Goal: Information Seeking & Learning: Check status

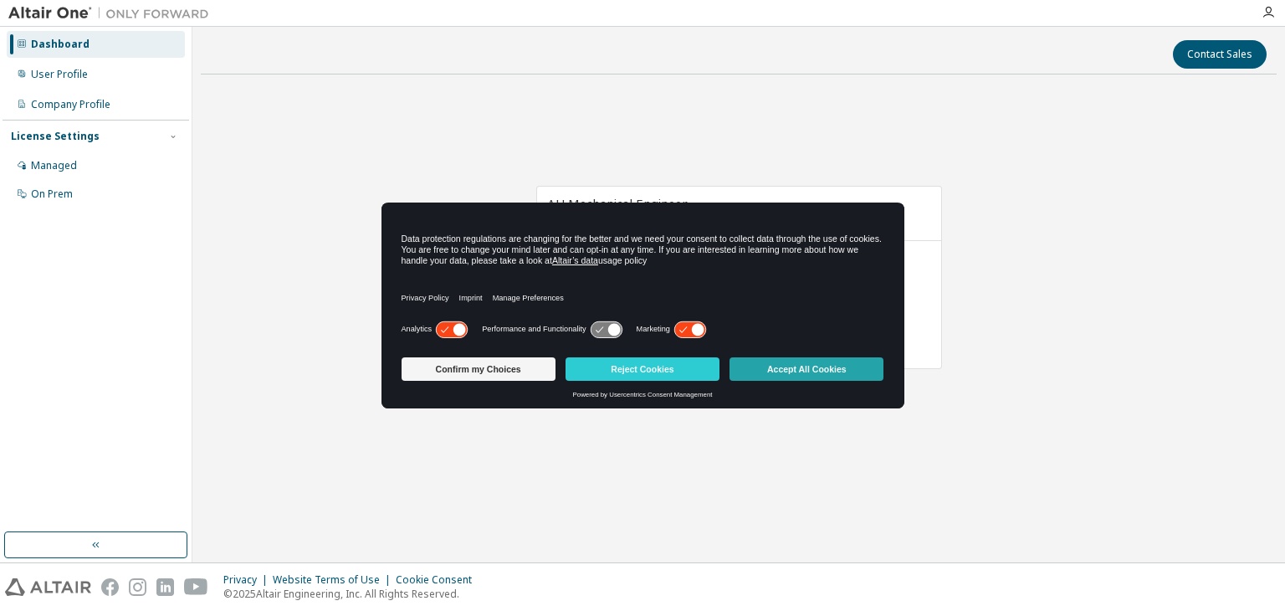
click at [784, 362] on button "Accept All Cookies" at bounding box center [807, 368] width 154 height 23
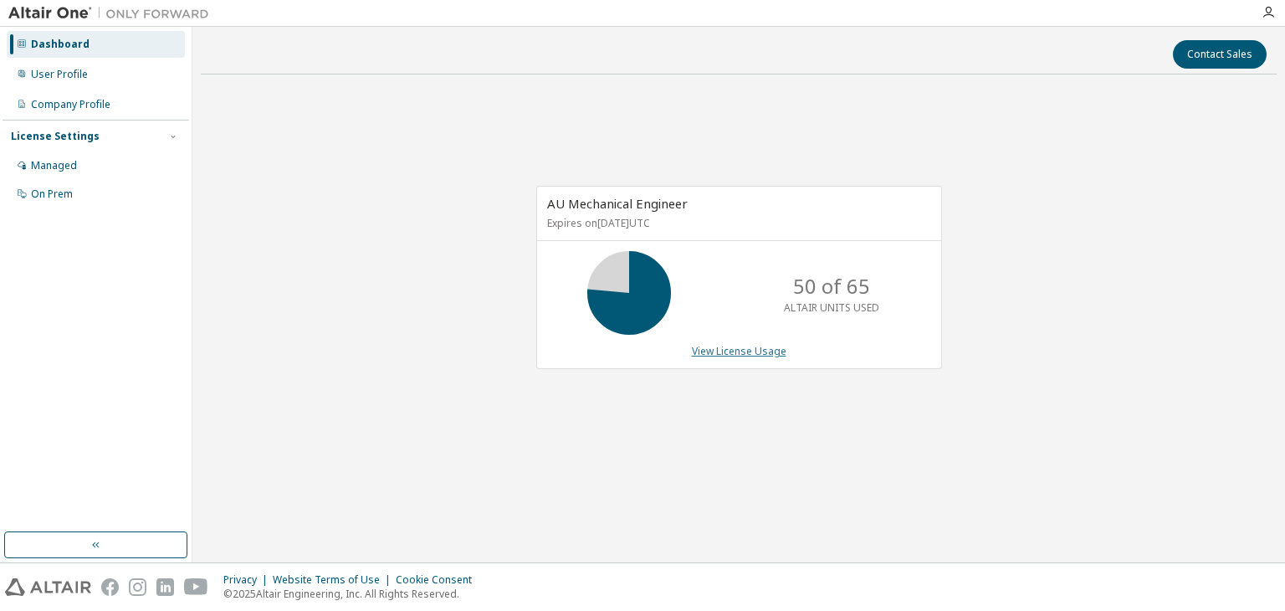
click at [746, 355] on link "View License Usage" at bounding box center [739, 351] width 95 height 14
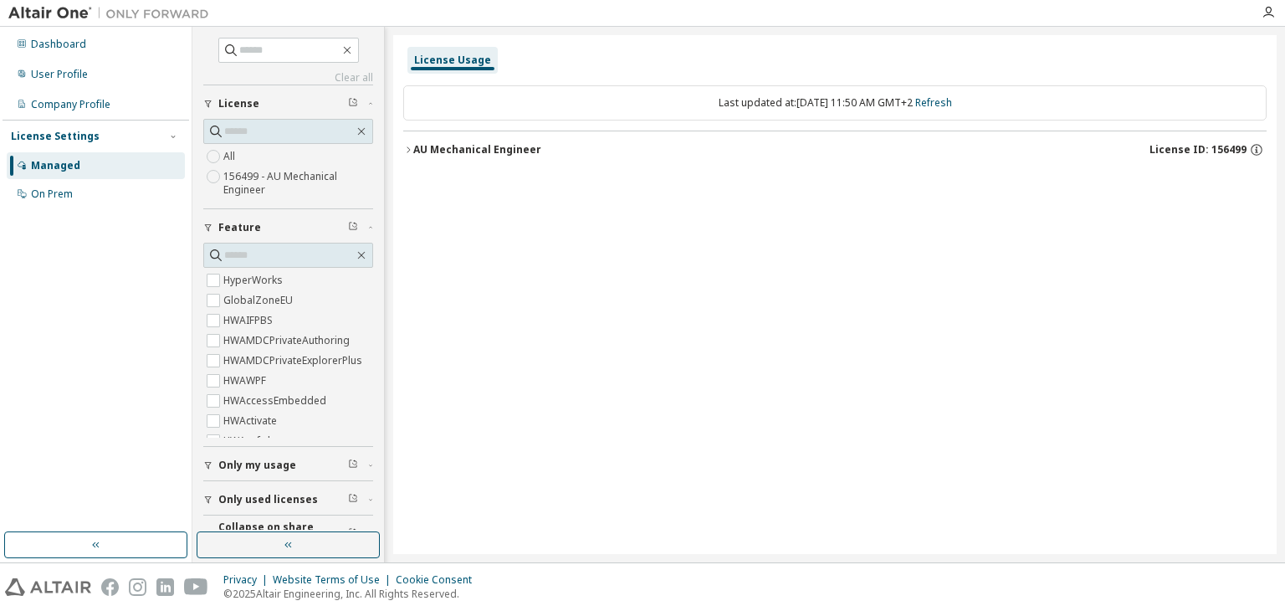
click at [464, 147] on div "AU Mechanical Engineer" at bounding box center [477, 149] width 128 height 13
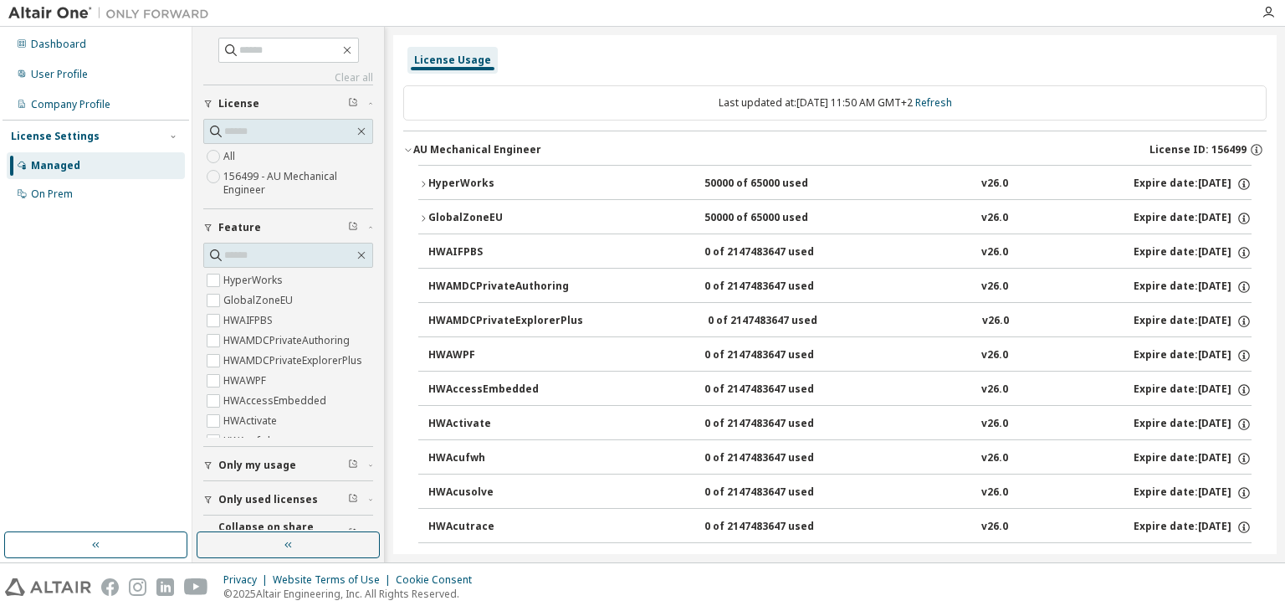
click at [478, 182] on div "HyperWorks" at bounding box center [503, 184] width 151 height 15
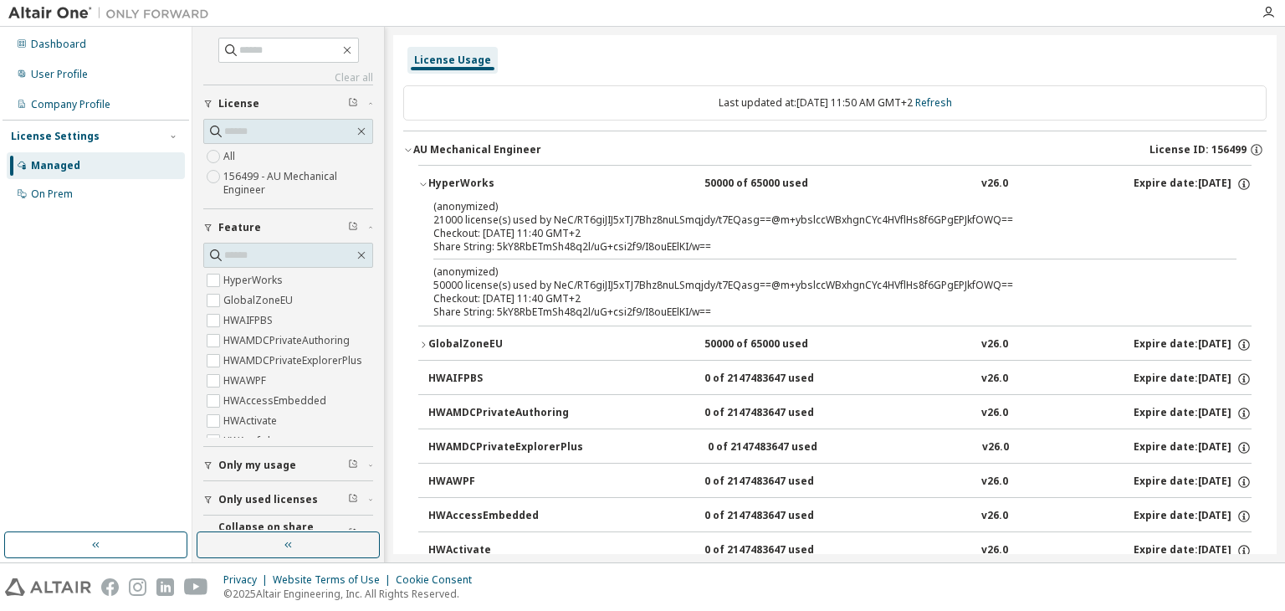
click at [478, 182] on div "HyperWorks" at bounding box center [503, 184] width 151 height 15
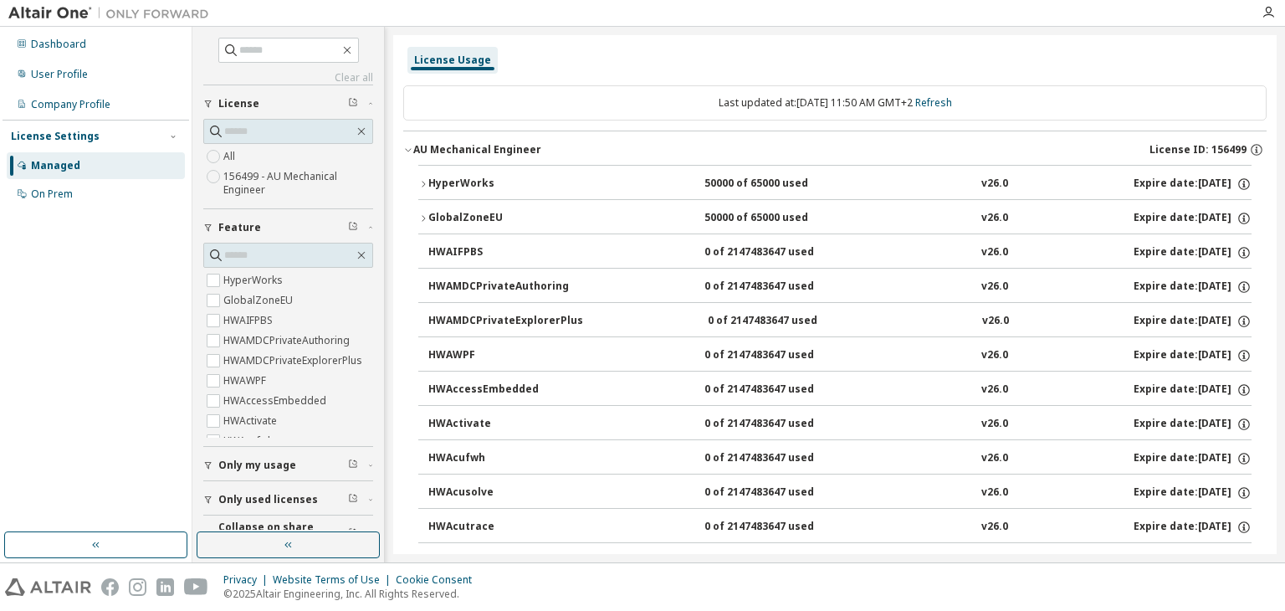
click at [478, 182] on div "HyperWorks" at bounding box center [503, 184] width 151 height 15
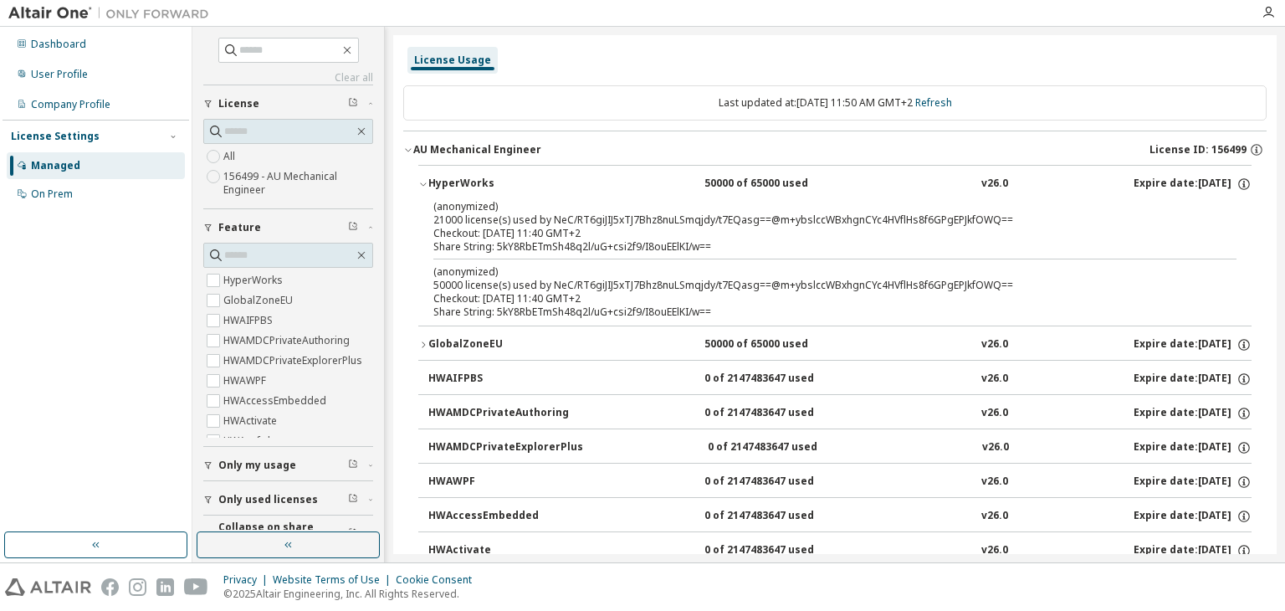
click at [502, 218] on div "(anonymized) 21000 license(s) used by NeC/RT6giJIJ5xTJ7Bhz8nuLSmqjdy/t7EQasg==@…" at bounding box center [814, 213] width 763 height 28
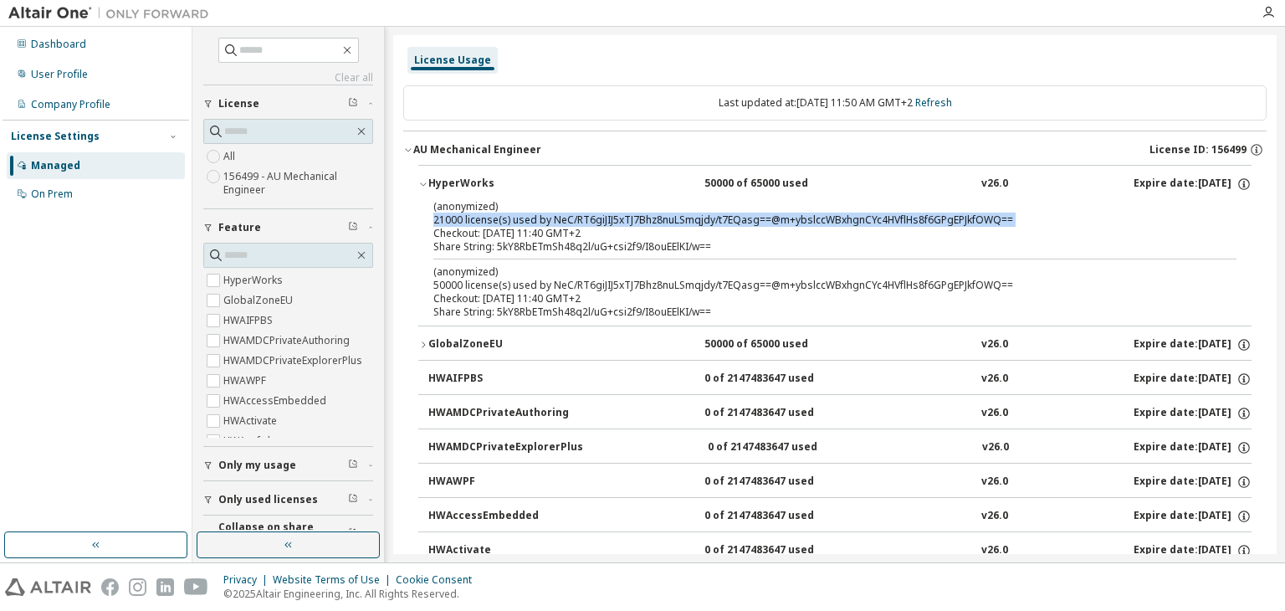
click at [502, 218] on div "(anonymized) 21000 license(s) used by NeC/RT6giJIJ5xTJ7Bhz8nuLSmqjdy/t7EQasg==@…" at bounding box center [814, 213] width 763 height 28
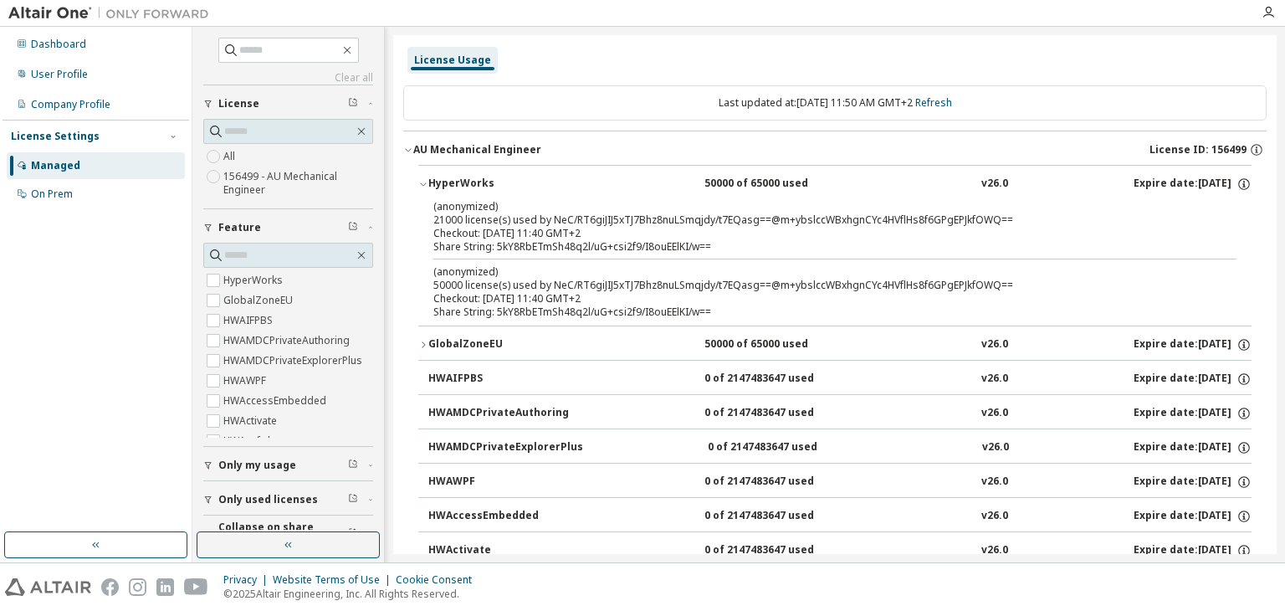
click at [519, 231] on div "Checkout: 2025-10-09 11:40 GMT+2" at bounding box center [814, 233] width 763 height 13
click at [517, 244] on div "Share String: 5kY8RbETmSh48q2l/uG+csi2f9/I8ouEElKI/w==" at bounding box center [814, 246] width 763 height 13
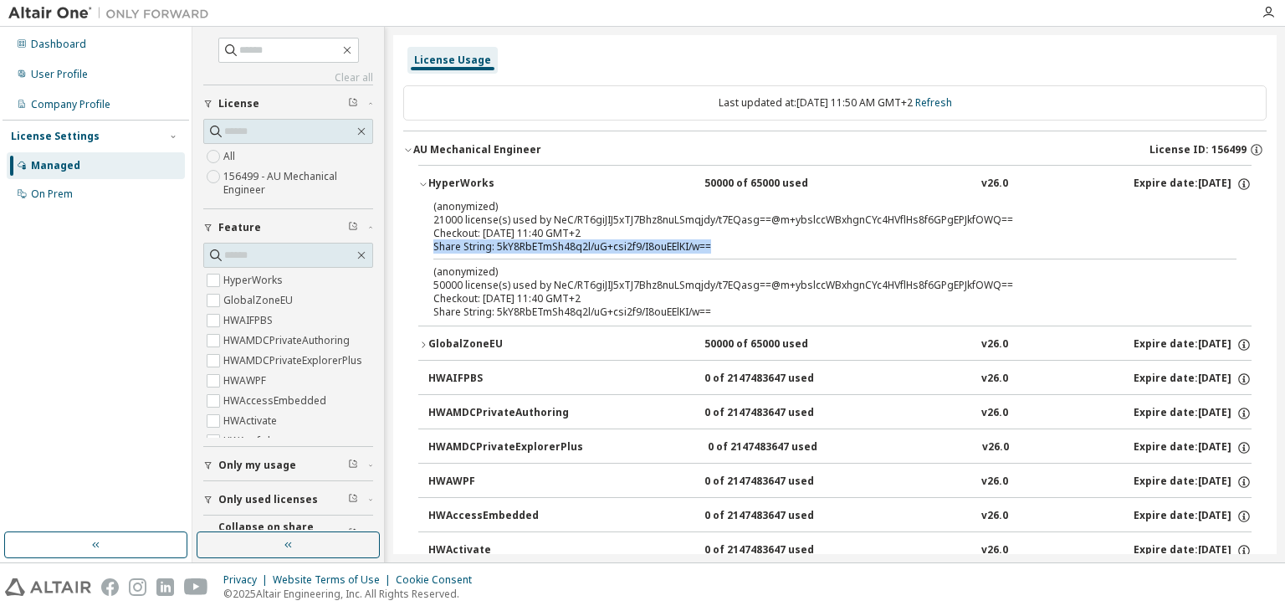
click at [517, 244] on div "Share String: 5kY8RbETmSh48q2l/uG+csi2f9/I8ouEElKI/w==" at bounding box center [814, 246] width 763 height 13
click at [577, 289] on div "(anonymized) 50000 license(s) used by NeC/RT6giJIJ5xTJ7Bhz8nuLSmqjdy/t7EQasg==@…" at bounding box center [814, 278] width 763 height 28
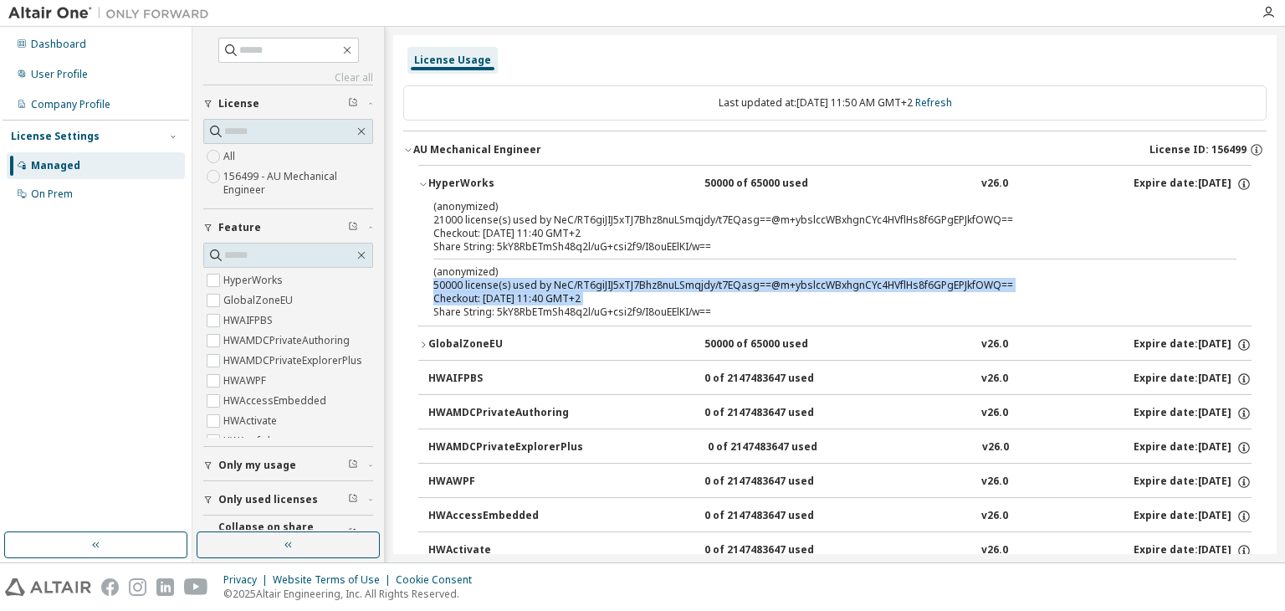
drag, startPoint x: 577, startPoint y: 289, endPoint x: 575, endPoint y: 302, distance: 13.5
click at [575, 302] on div "(anonymized) 50000 license(s) used by NeC/RT6giJIJ5xTJ7Bhz8nuLSmqjdy/t7EQasg==@…" at bounding box center [814, 284] width 763 height 41
click at [575, 302] on div "Checkout: 2025-10-09 11:40 GMT+2" at bounding box center [814, 298] width 763 height 13
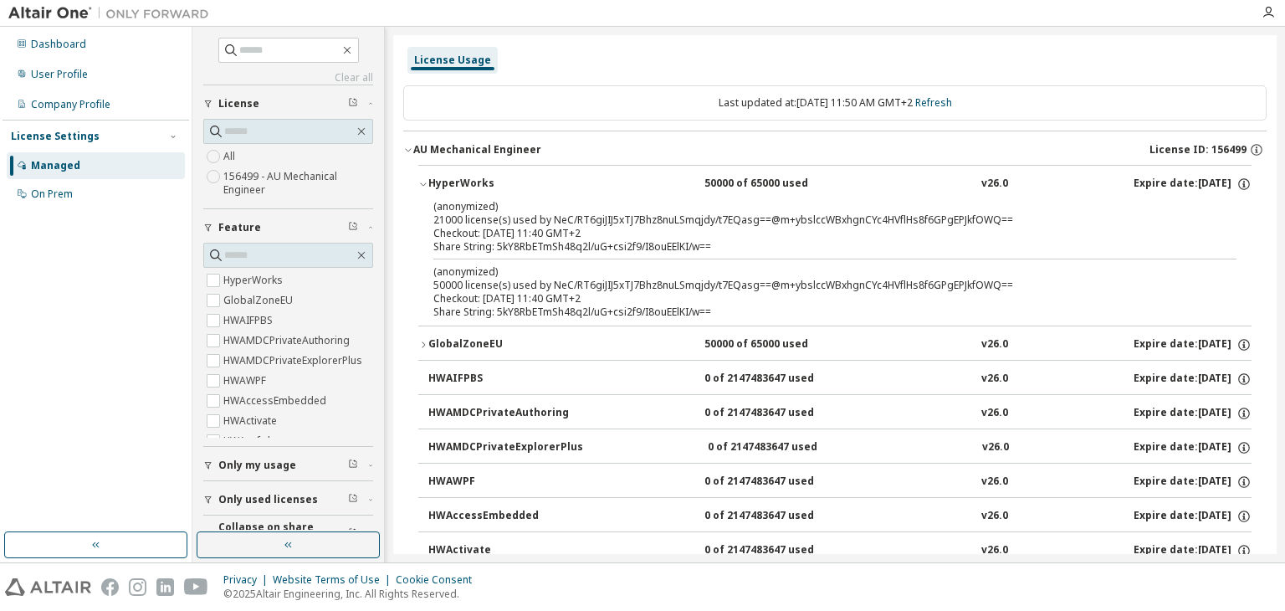
click at [589, 292] on div "Checkout: 2025-10-09 11:40 GMT+2" at bounding box center [814, 298] width 763 height 13
click at [588, 292] on div "Checkout: 2025-10-09 11:40 GMT+2" at bounding box center [814, 298] width 763 height 13
click at [560, 295] on div "Checkout: 2025-10-09 11:40 GMT+2" at bounding box center [814, 298] width 763 height 13
click at [557, 285] on div "(anonymized) 50000 license(s) used by NeC/RT6giJIJ5xTJ7Bhz8nuLSmqjdy/t7EQasg==@…" at bounding box center [814, 278] width 763 height 28
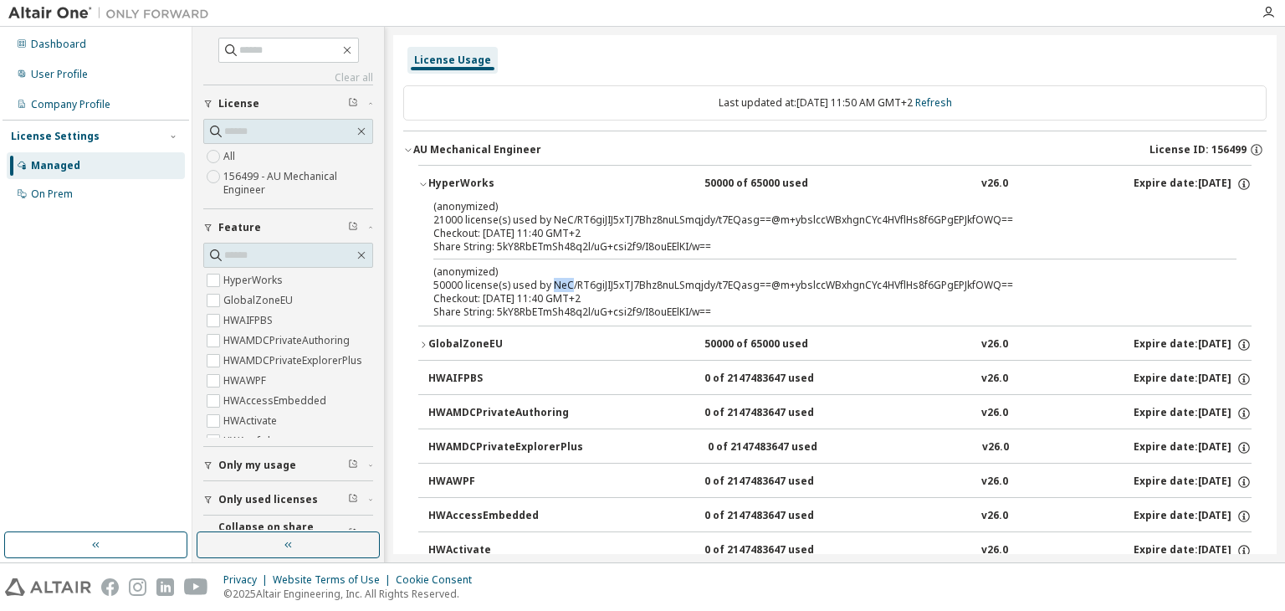
click at [559, 285] on div "(anonymized) 50000 license(s) used by NeC/RT6giJIJ5xTJ7Bhz8nuLSmqjdy/t7EQasg==@…" at bounding box center [814, 278] width 763 height 28
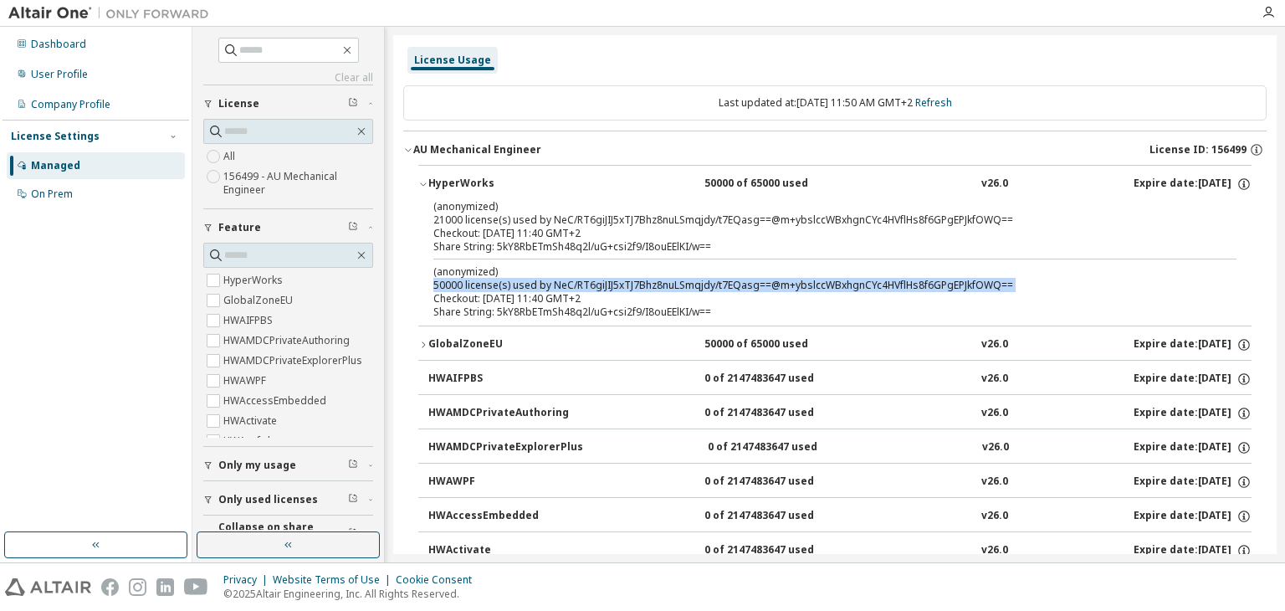
click at [559, 285] on div "(anonymized) 50000 license(s) used by NeC/RT6giJIJ5xTJ7Bhz8nuLSmqjdy/t7EQasg==@…" at bounding box center [814, 278] width 763 height 28
click at [548, 285] on div "(anonymized) 50000 license(s) used by NeC/RT6giJIJ5xTJ7Bhz8nuLSmqjdy/t7EQasg==@…" at bounding box center [814, 278] width 763 height 28
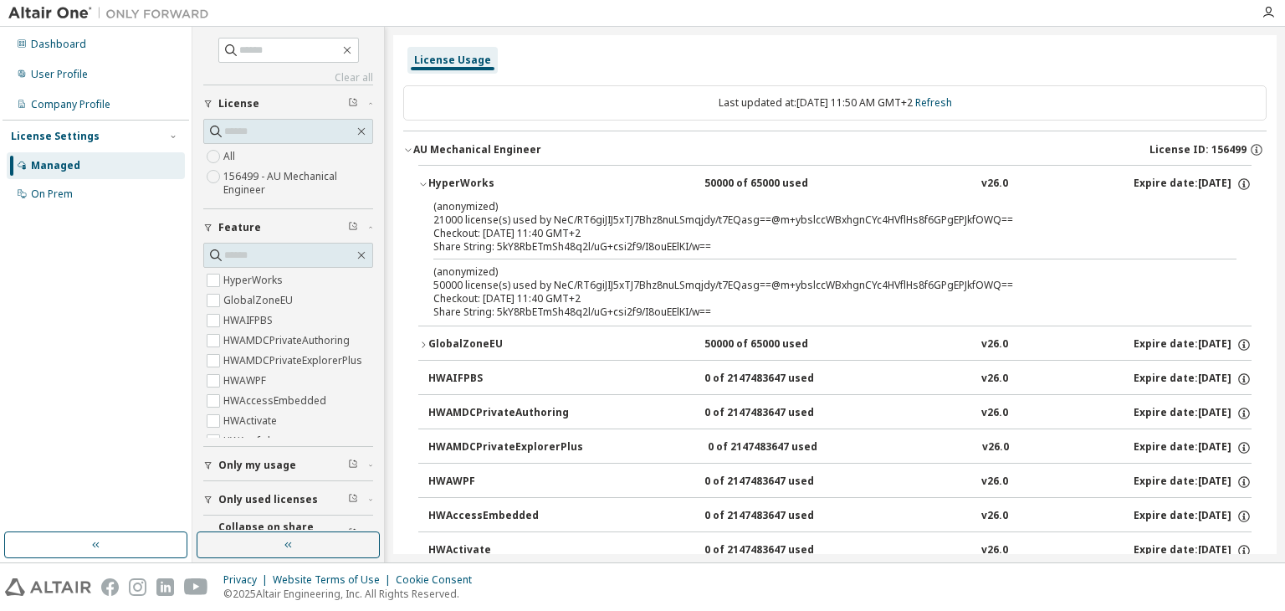
click at [477, 287] on div "(anonymized) 50000 license(s) used by NeC/RT6giJIJ5xTJ7Bhz8nuLSmqjdy/t7EQasg==@…" at bounding box center [814, 278] width 763 height 28
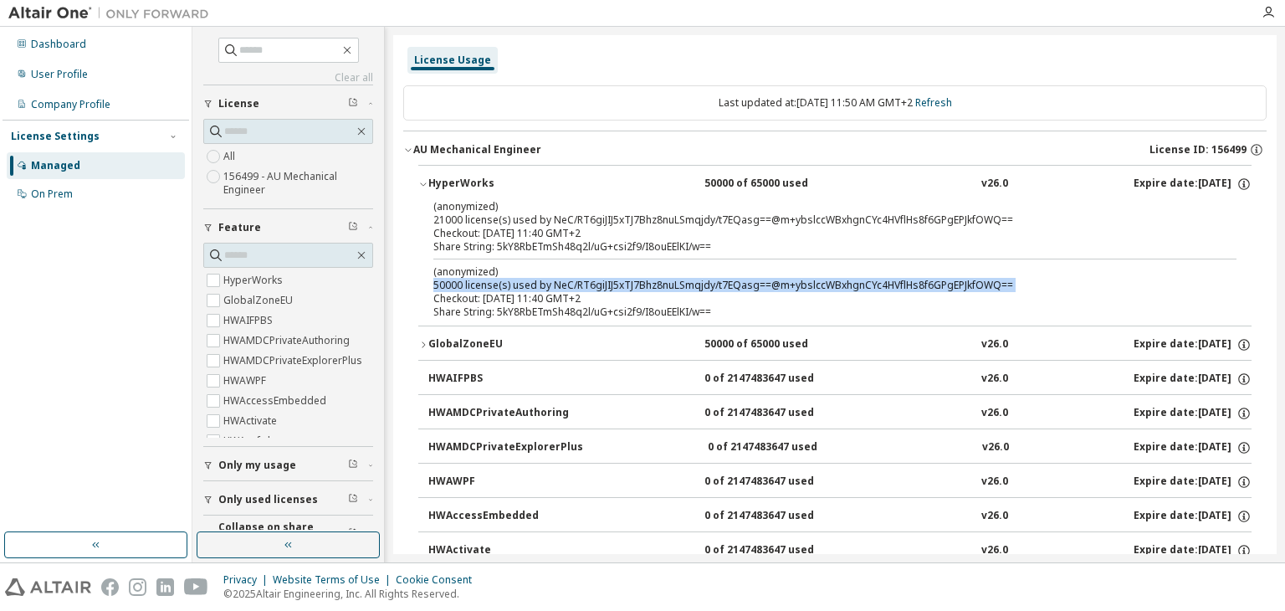
click at [477, 287] on div "(anonymized) 50000 license(s) used by NeC/RT6giJIJ5xTJ7Bhz8nuLSmqjdy/t7EQasg==@…" at bounding box center [814, 278] width 763 height 28
click at [479, 287] on div "(anonymized) 50000 license(s) used by NeC/RT6giJIJ5xTJ7Bhz8nuLSmqjdy/t7EQasg==@…" at bounding box center [814, 278] width 763 height 28
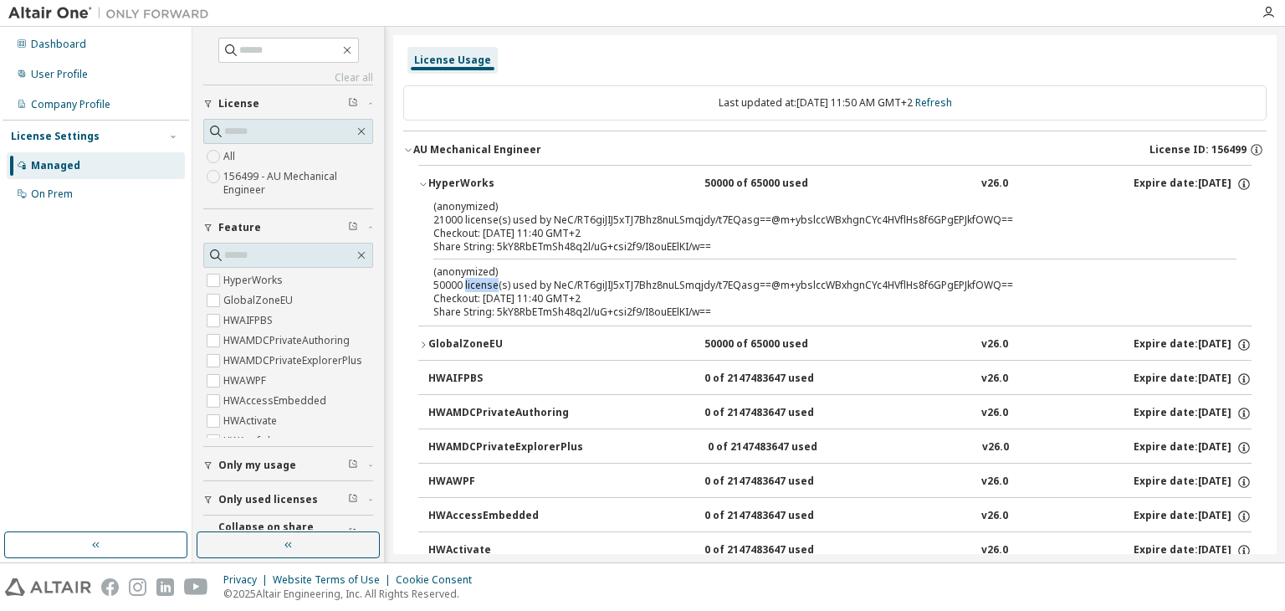
click at [479, 287] on div "(anonymized) 50000 license(s) used by NeC/RT6giJIJ5xTJ7Bhz8nuLSmqjdy/t7EQasg==@…" at bounding box center [814, 278] width 763 height 28
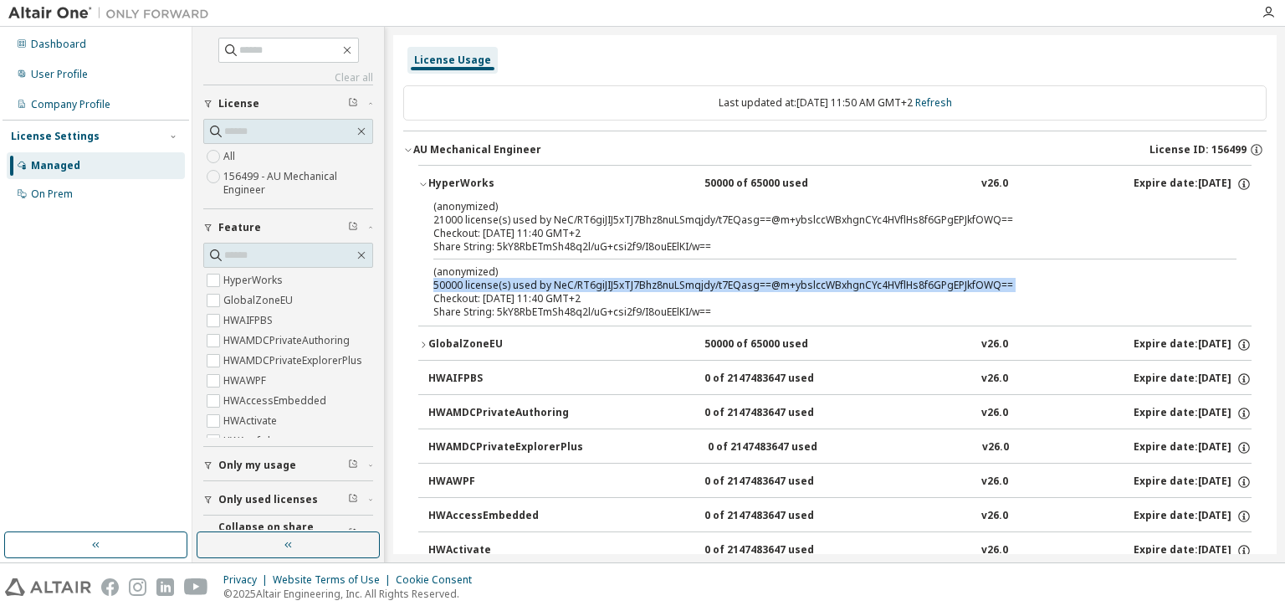
click at [479, 287] on div "(anonymized) 50000 license(s) used by NeC/RT6giJIJ5xTJ7Bhz8nuLSmqjdy/t7EQasg==@…" at bounding box center [814, 278] width 763 height 28
click at [482, 341] on div "GlobalZoneEU" at bounding box center [503, 344] width 151 height 15
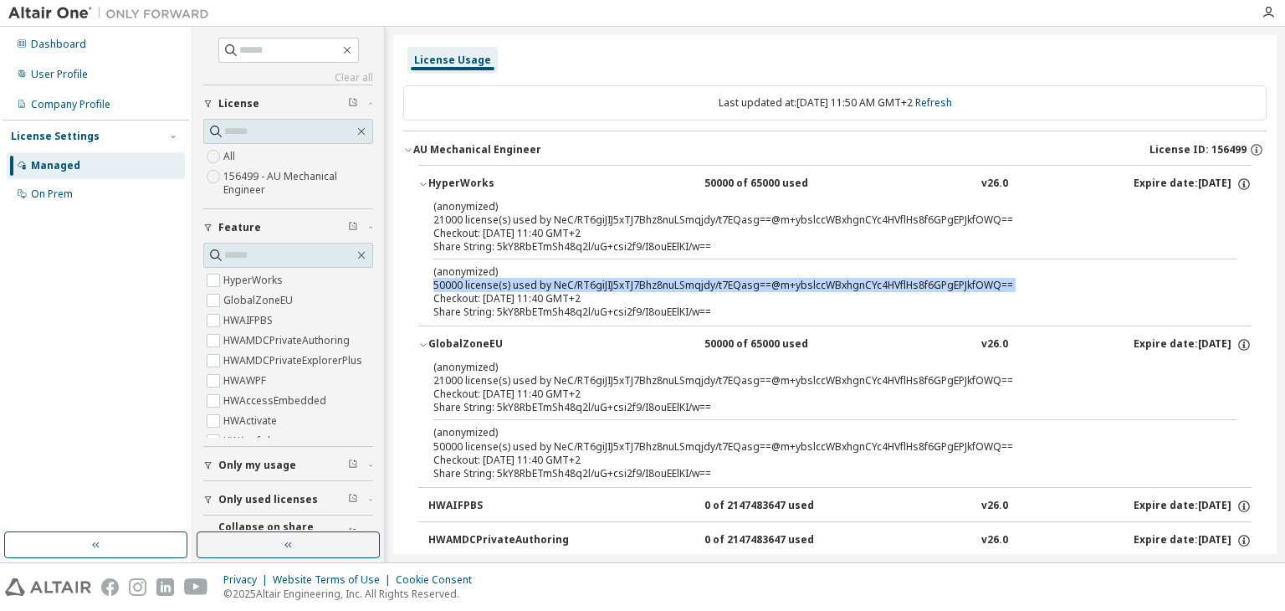
click at [482, 341] on div "GlobalZoneEU" at bounding box center [503, 344] width 151 height 15
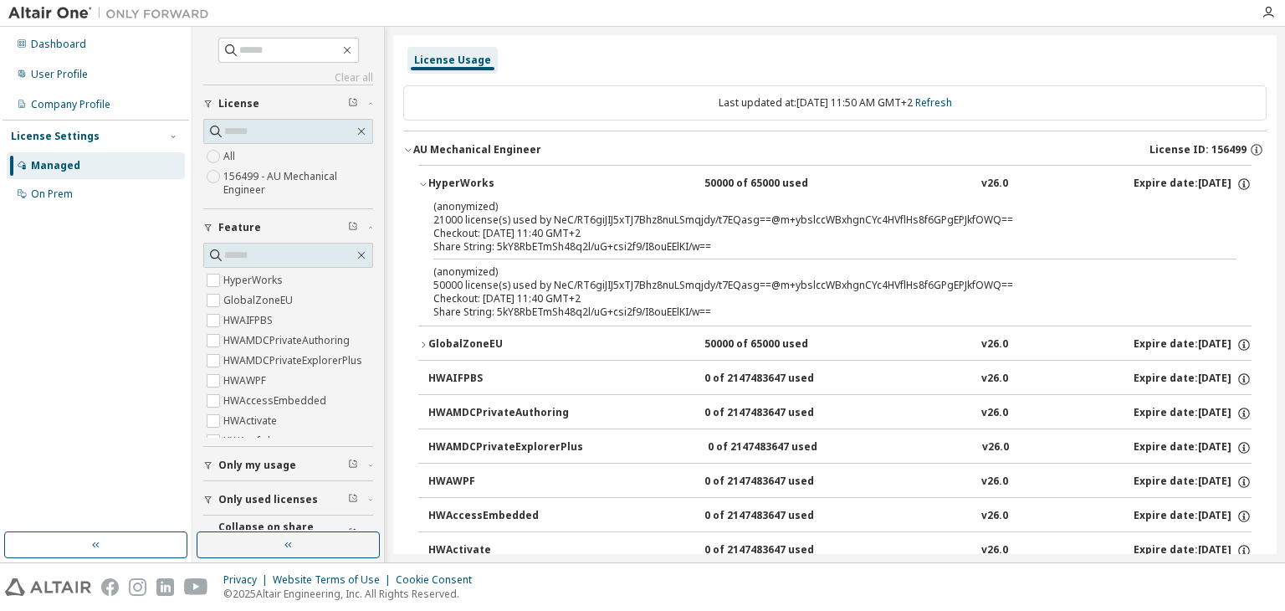
click at [472, 219] on div "(anonymized) 21000 license(s) used by NeC/RT6giJIJ5xTJ7Bhz8nuLSmqjdy/t7EQasg==@…" at bounding box center [814, 213] width 763 height 28
drag, startPoint x: 472, startPoint y: 219, endPoint x: 572, endPoint y: 228, distance: 100.8
click at [572, 228] on div "(anonymized) 21000 license(s) used by NeC/RT6giJIJ5xTJ7Bhz8nuLSmqjdy/t7EQasg==@…" at bounding box center [814, 219] width 763 height 41
click at [572, 228] on div "Checkout: 2025-10-09 11:40 GMT+2" at bounding box center [814, 233] width 763 height 13
click at [546, 305] on div "Share String: 5kY8RbETmSh48q2l/uG+csi2f9/I8ouEElKI/w==" at bounding box center [814, 311] width 763 height 13
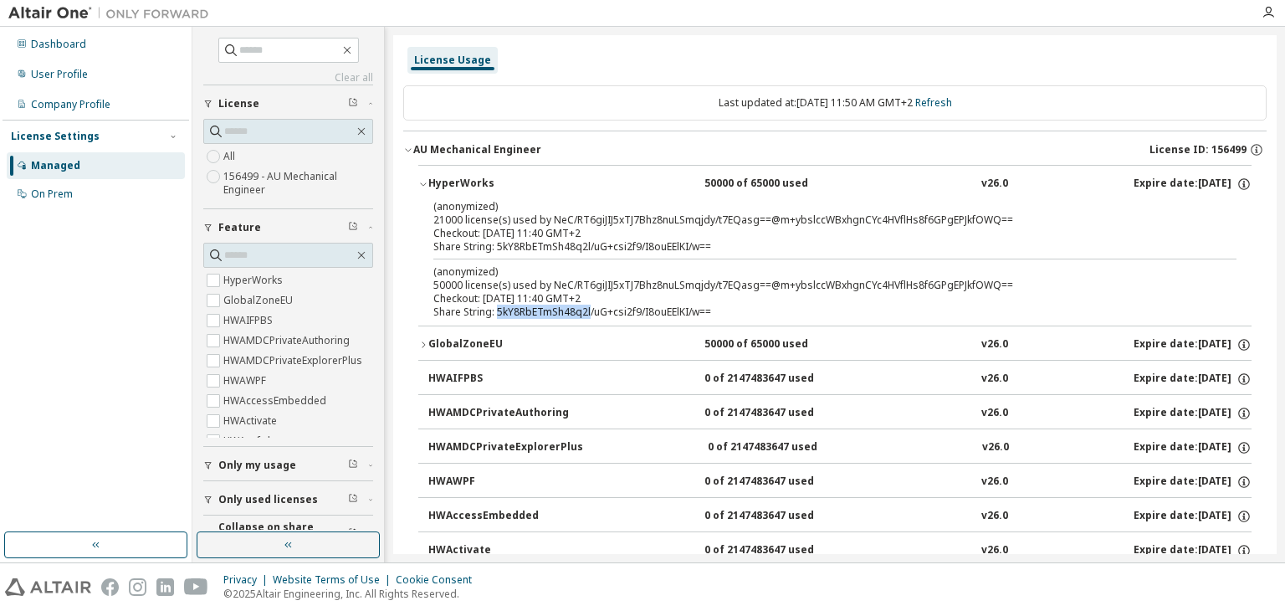
click at [546, 305] on div "Share String: 5kY8RbETmSh48q2l/uG+csi2f9/I8ouEElKI/w==" at bounding box center [814, 311] width 763 height 13
click at [544, 296] on div "Checkout: 2025-10-09 11:40 GMT+2" at bounding box center [814, 298] width 763 height 13
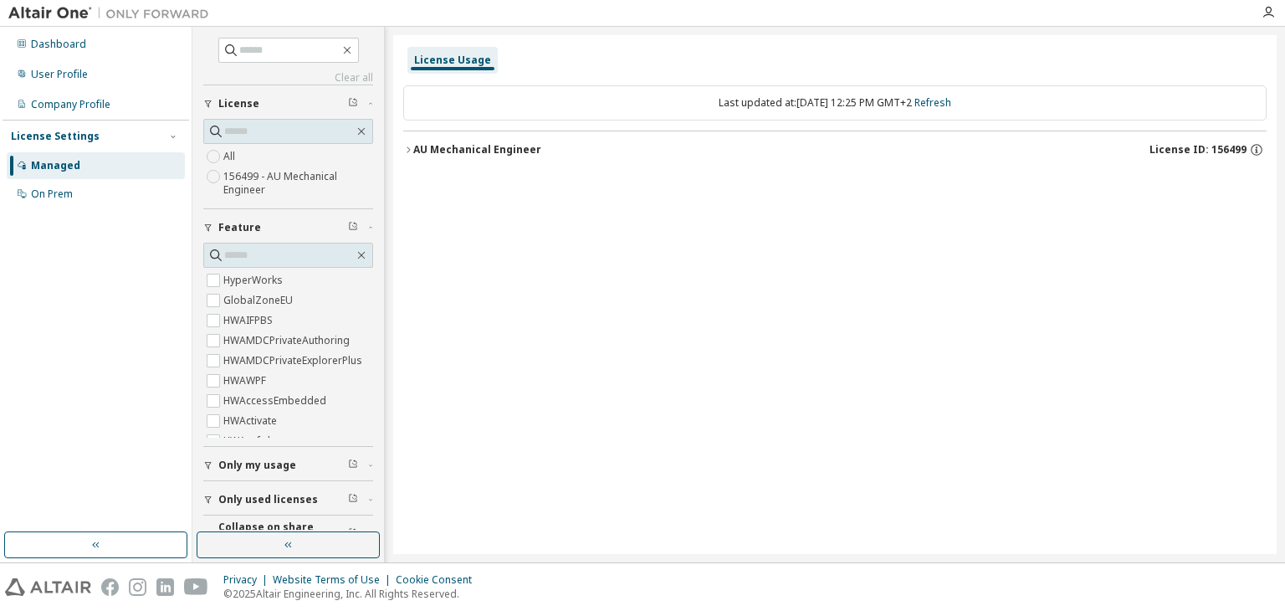
click at [420, 148] on div "AU Mechanical Engineer" at bounding box center [477, 149] width 128 height 13
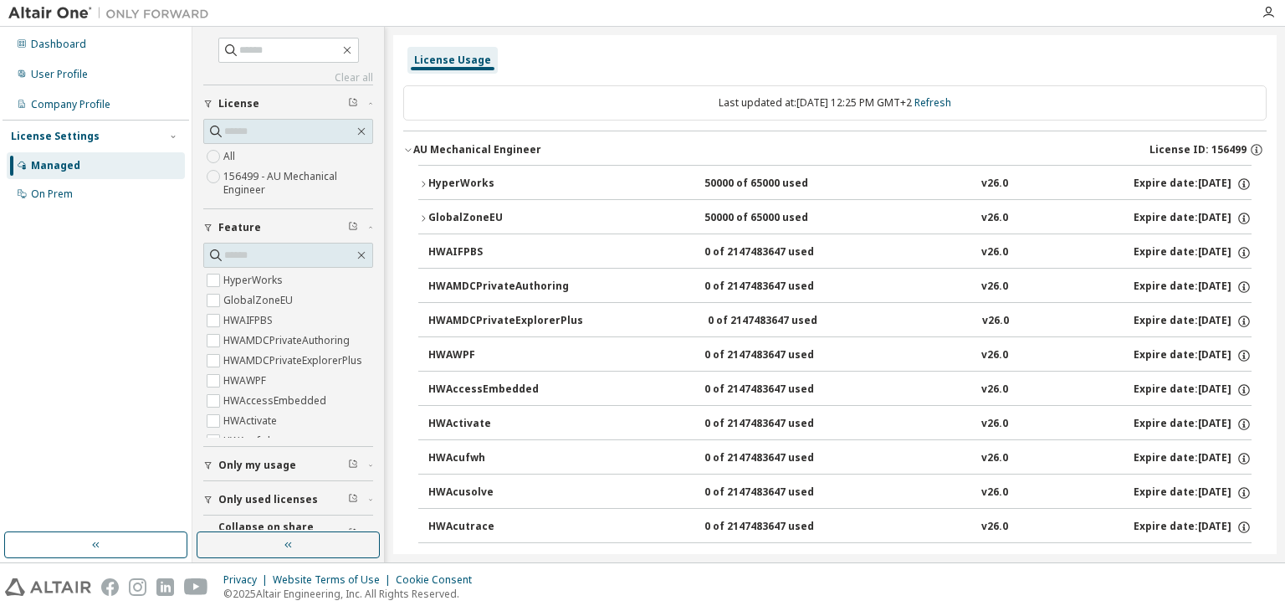
click at [410, 148] on icon "button" at bounding box center [408, 150] width 10 height 10
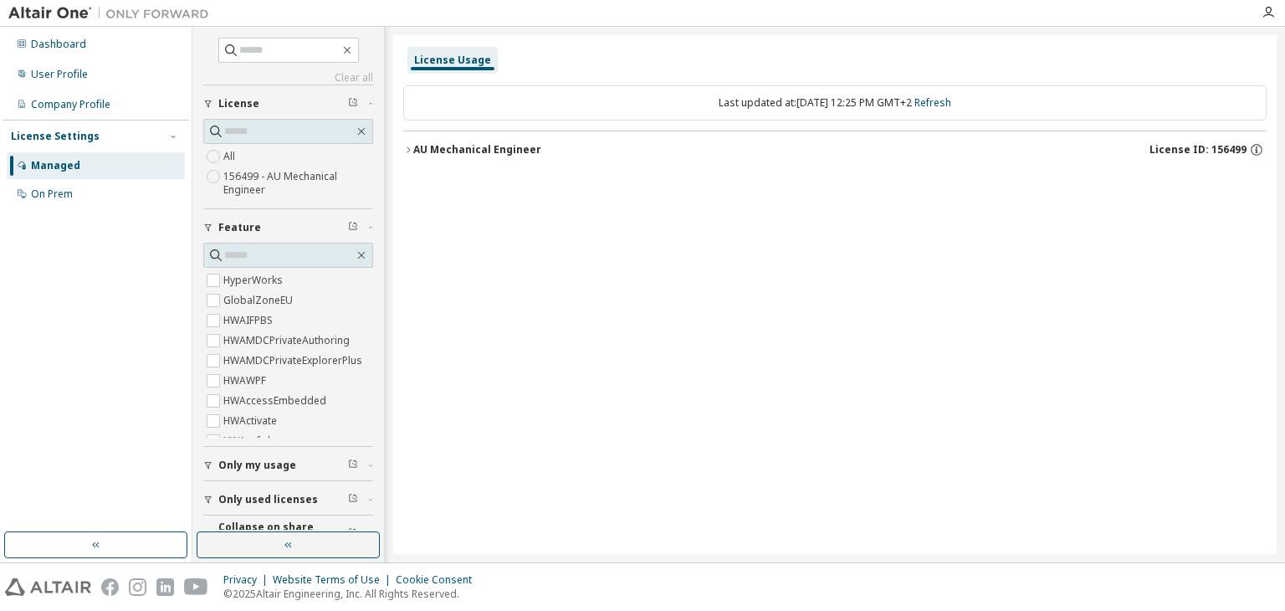
click at [410, 148] on icon "button" at bounding box center [408, 150] width 10 height 10
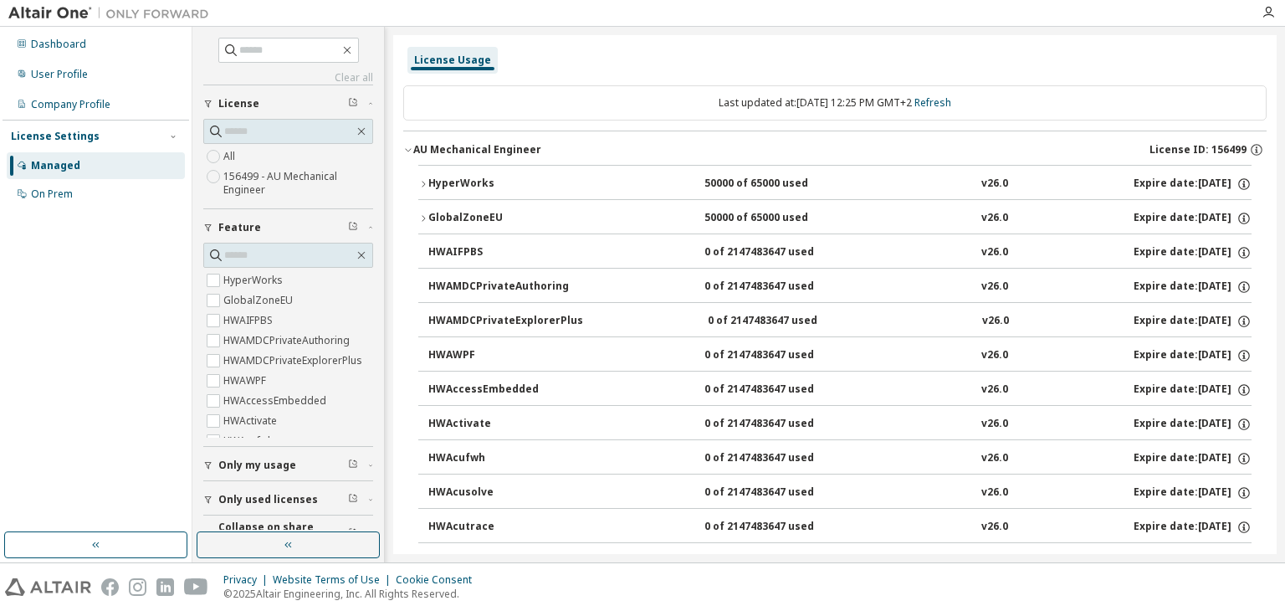
click at [422, 182] on icon "button" at bounding box center [423, 184] width 10 height 10
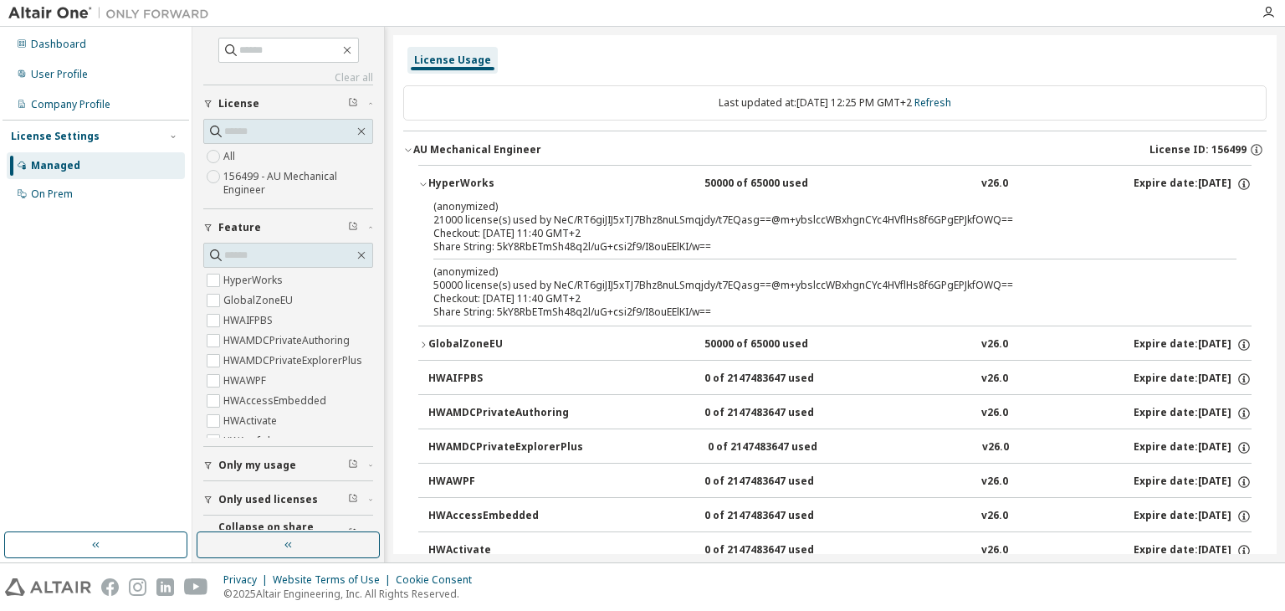
click at [541, 228] on div "Checkout: 2025-10-09 11:40 GMT+2" at bounding box center [814, 233] width 763 height 13
click at [541, 230] on div "Checkout: 2025-10-09 11:40 GMT+2" at bounding box center [814, 233] width 763 height 13
click at [541, 231] on div "Checkout: 2025-10-09 11:40 GMT+2" at bounding box center [814, 233] width 763 height 13
click at [549, 285] on div "(anonymized) 50000 license(s) used by NeC/RT6giJIJ5xTJ7Bhz8nuLSmqjdy/t7EQasg==@…" at bounding box center [814, 278] width 763 height 28
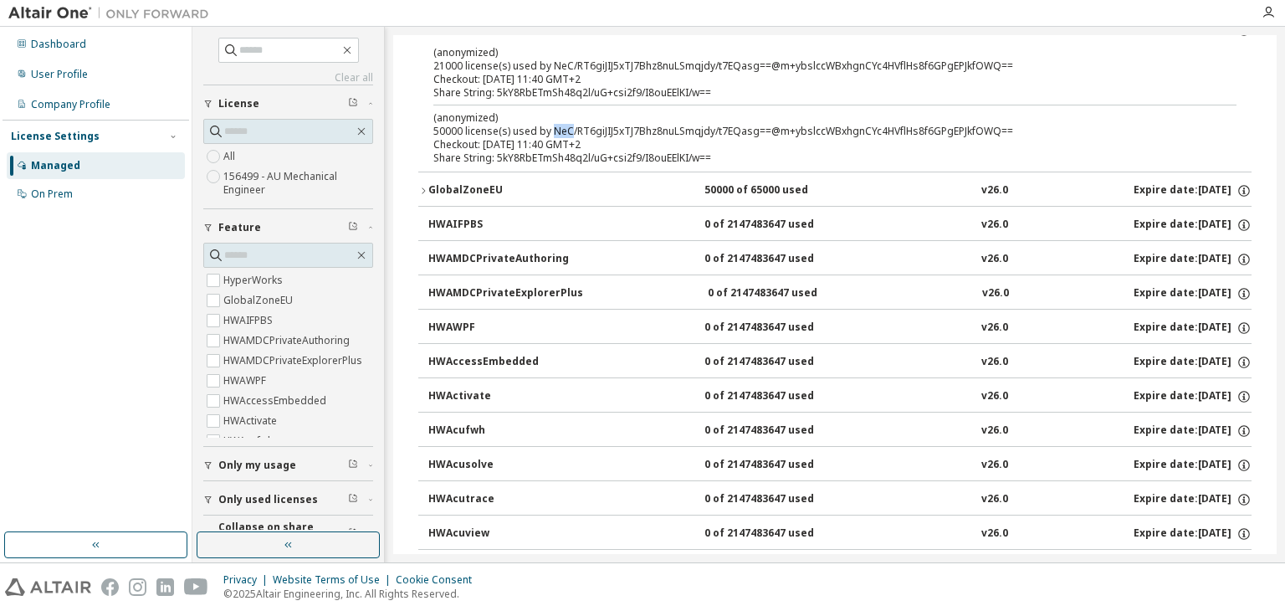
scroll to position [167, 0]
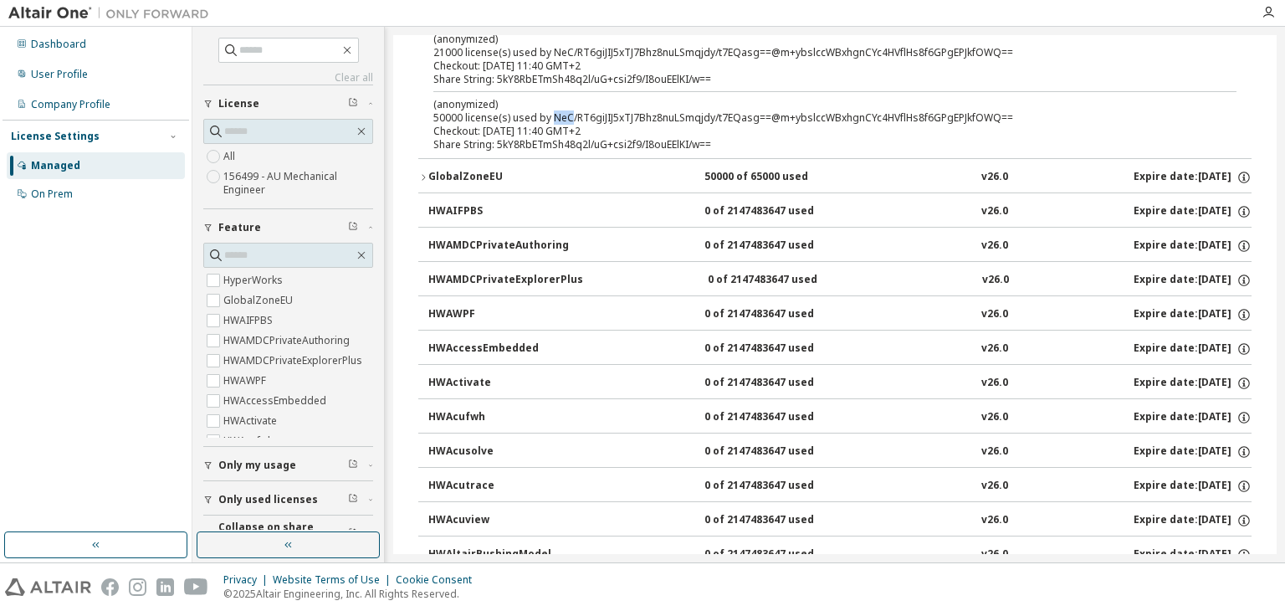
click at [423, 168] on button "GlobalZoneEU 50000 of 65000 used v26.0 Expire date: 2025-12-01" at bounding box center [835, 177] width 834 height 37
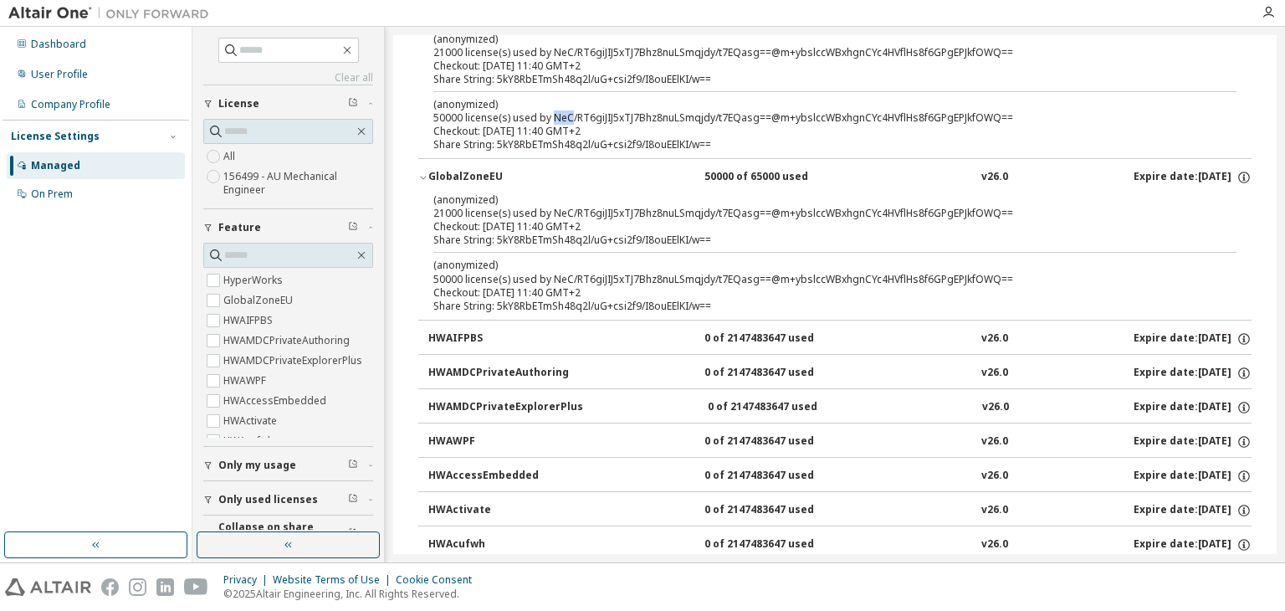
click at [423, 172] on icon "button" at bounding box center [423, 177] width 10 height 10
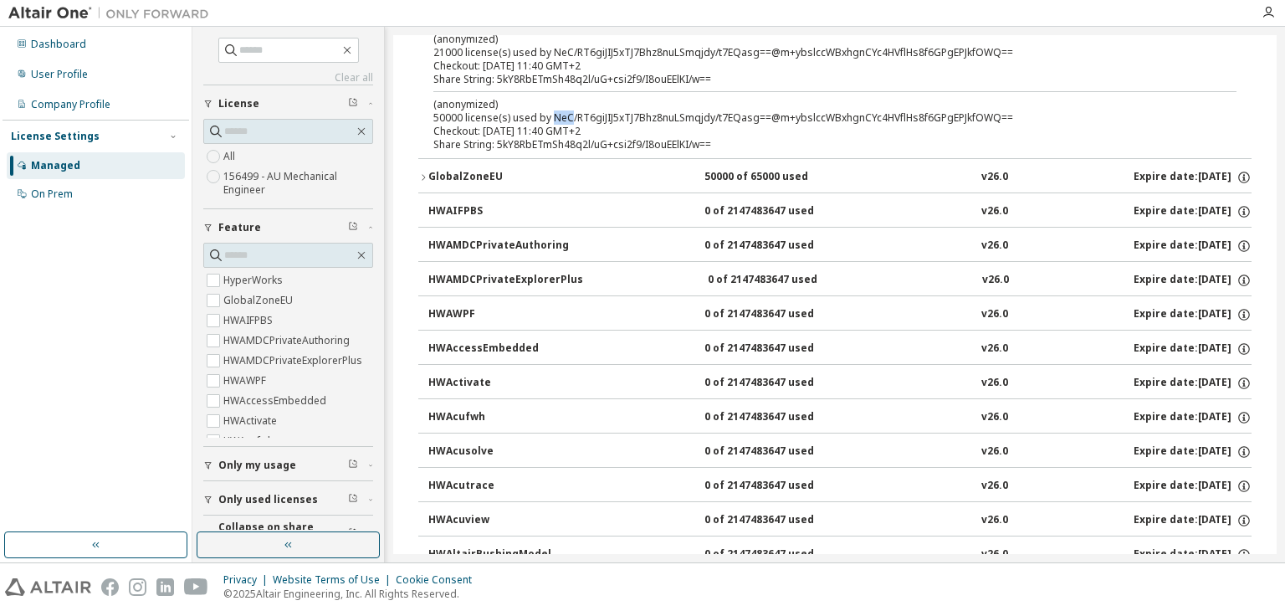
scroll to position [0, 0]
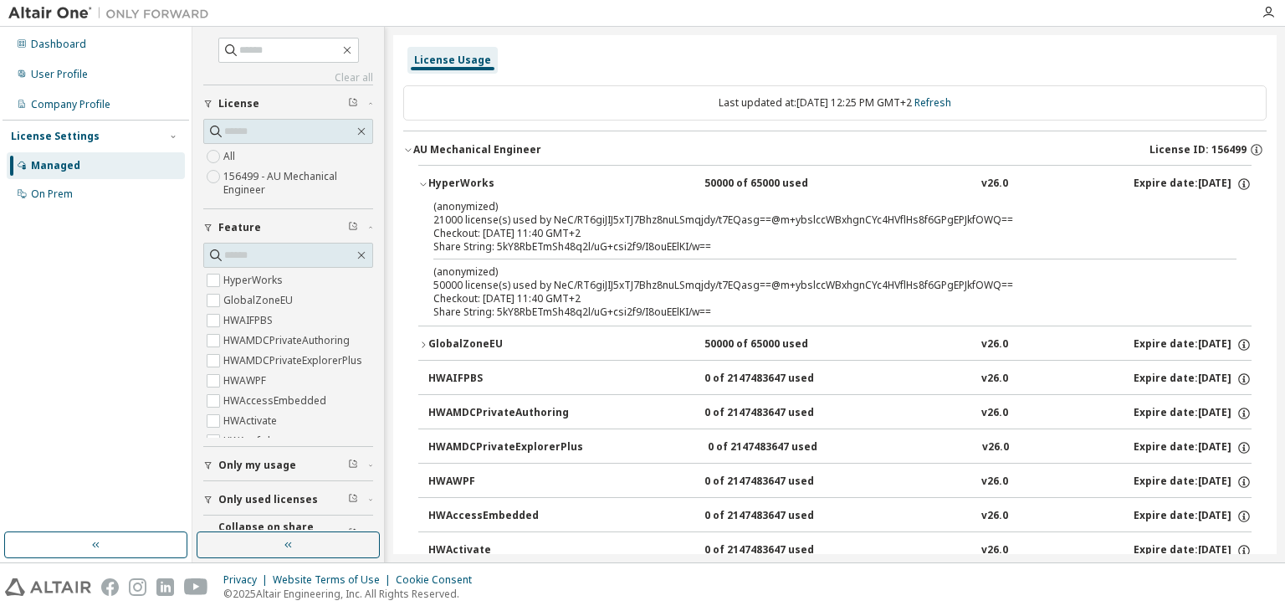
click at [601, 238] on div "Checkout: 2025-10-09 11:40 GMT+2" at bounding box center [814, 233] width 763 height 13
click at [469, 151] on div "AU Mechanical Engineer" at bounding box center [477, 149] width 128 height 13
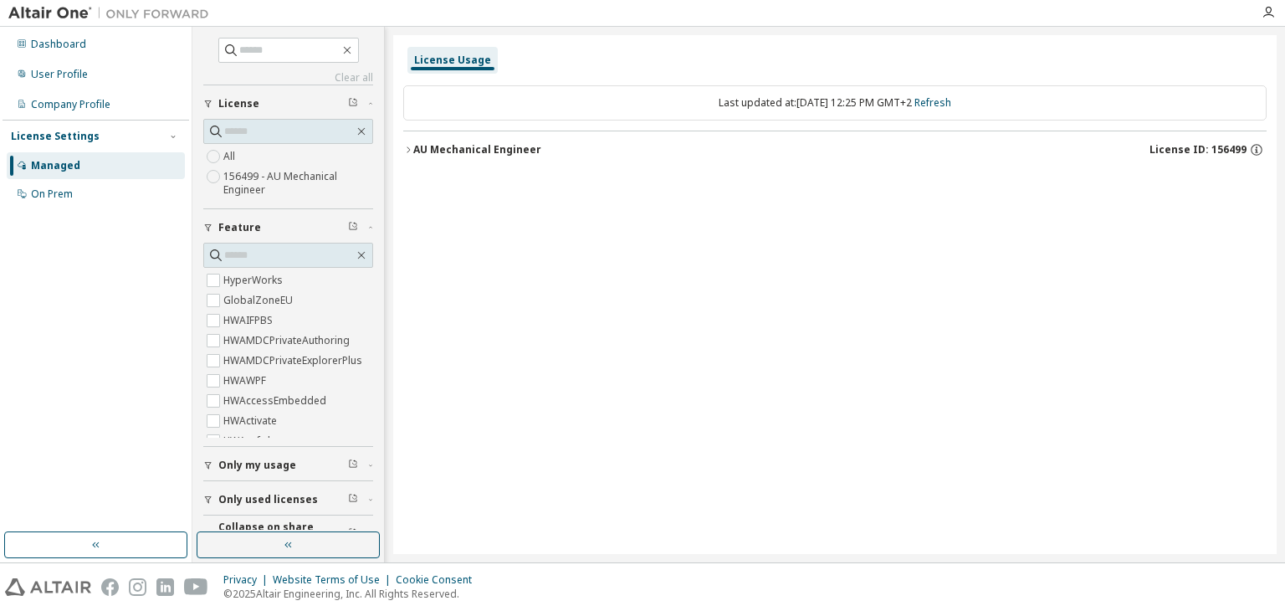
click at [415, 149] on div "AU Mechanical Engineer" at bounding box center [477, 149] width 128 height 13
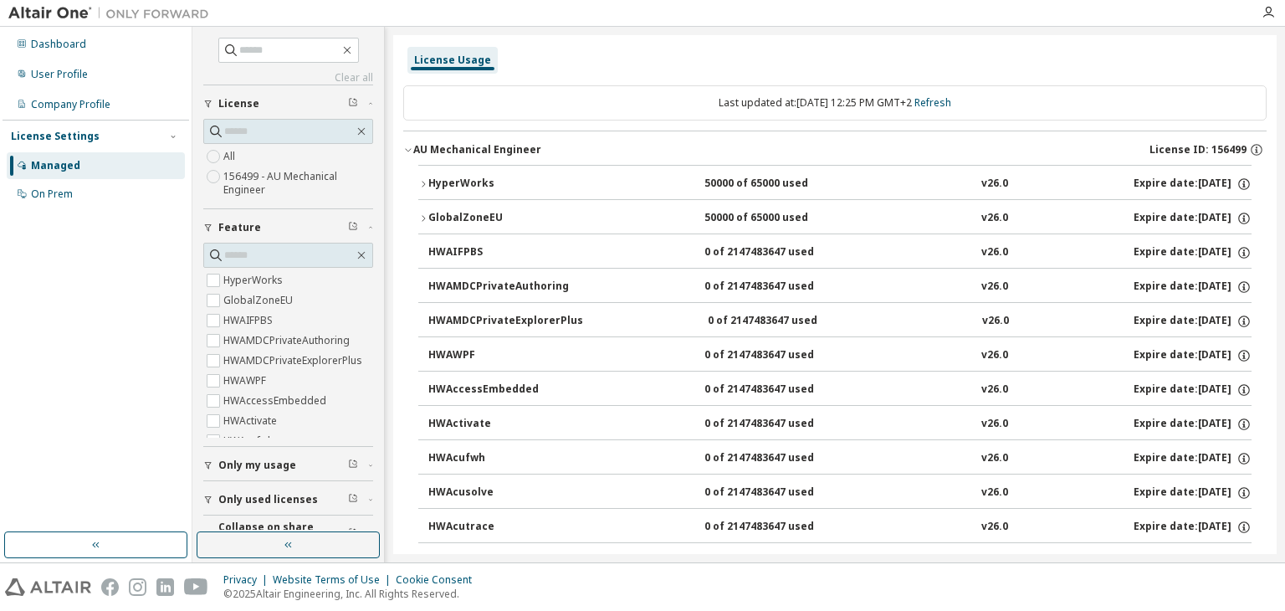
click at [424, 147] on div "AU Mechanical Engineer" at bounding box center [477, 149] width 128 height 13
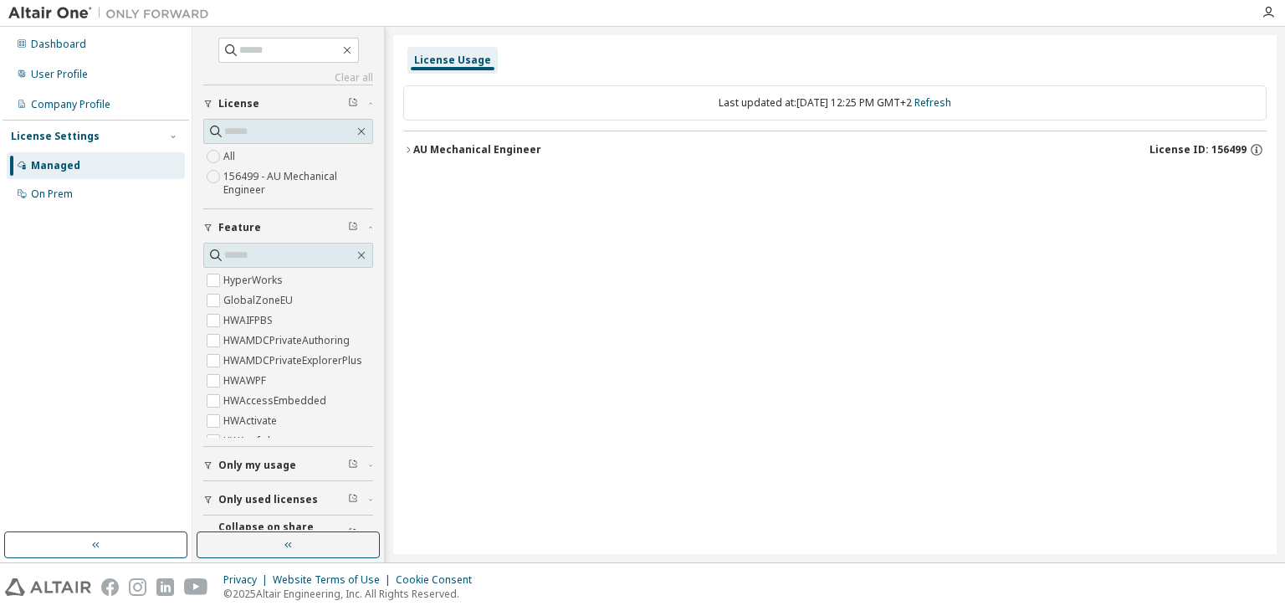
click at [424, 147] on div "AU Mechanical Engineer" at bounding box center [477, 149] width 128 height 13
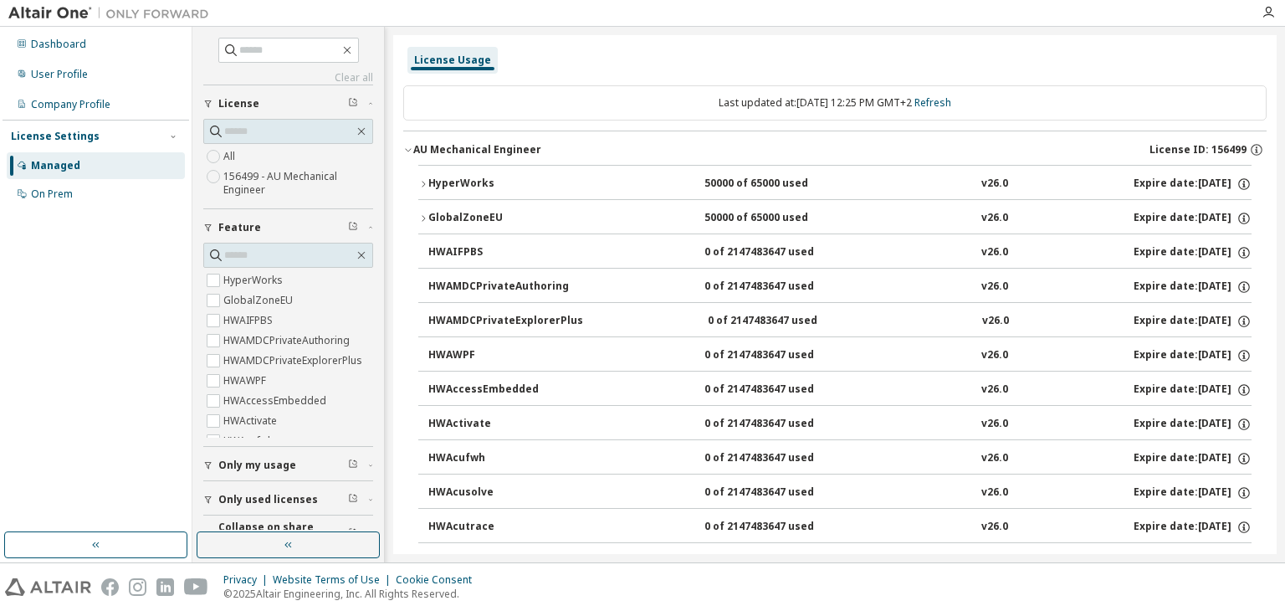
click at [416, 149] on div "AU Mechanical Engineer" at bounding box center [477, 149] width 128 height 13
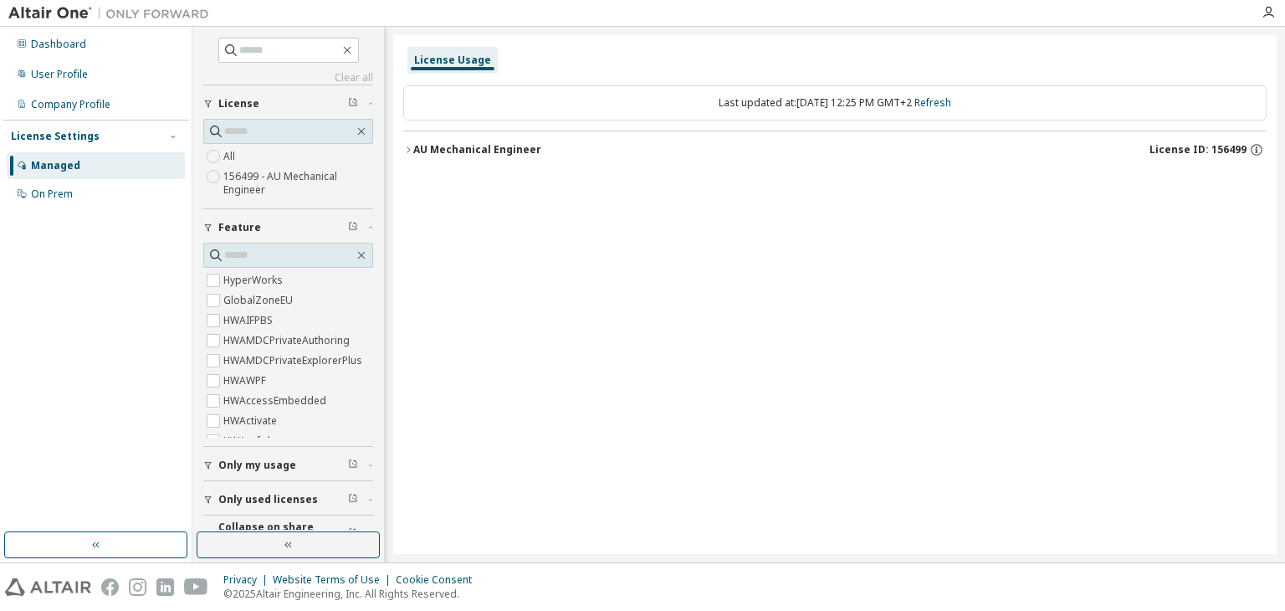
click at [416, 149] on div "AU Mechanical Engineer" at bounding box center [477, 149] width 128 height 13
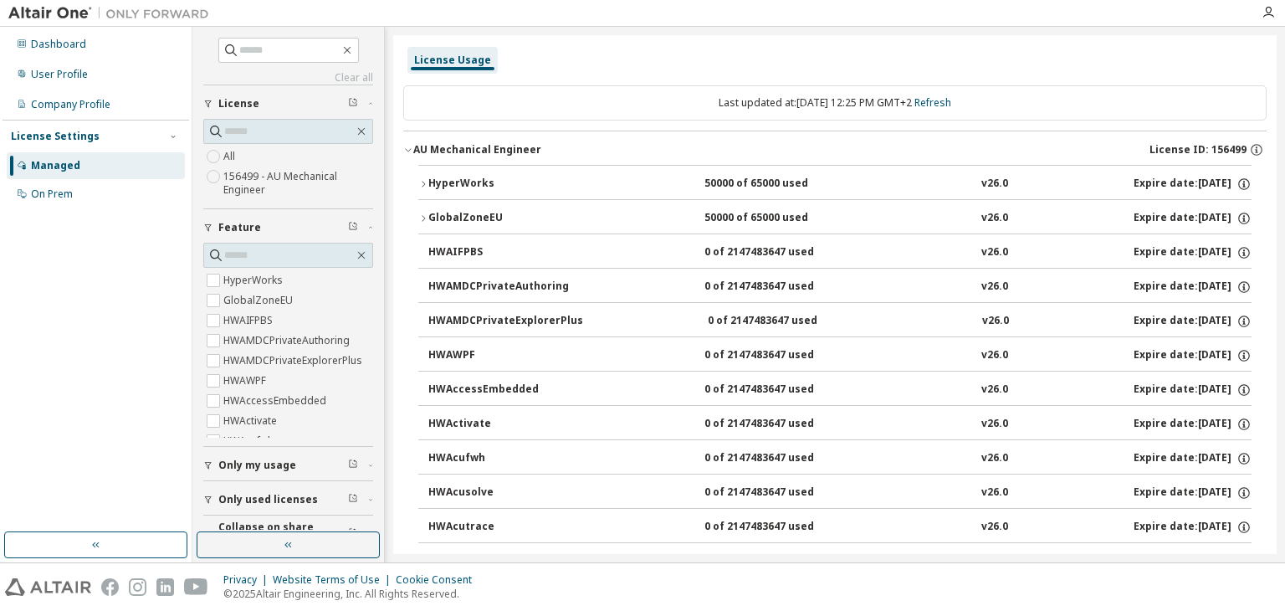
click at [429, 216] on div "GlobalZoneEU" at bounding box center [503, 218] width 151 height 15
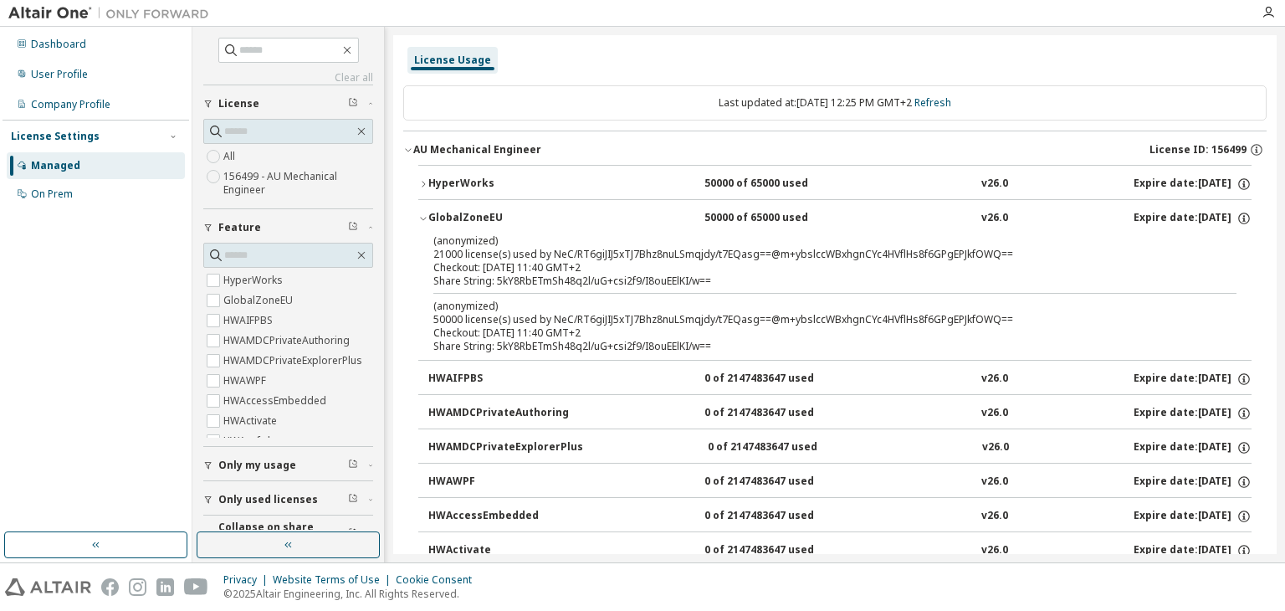
click at [533, 314] on div "(anonymized) 50000 license(s) used by NeC/RT6giJIJ5xTJ7Bhz8nuLSmqjdy/t7EQasg==@…" at bounding box center [814, 313] width 763 height 28
drag, startPoint x: 533, startPoint y: 314, endPoint x: 640, endPoint y: 319, distance: 107.2
click at [640, 319] on div "(anonymized) 50000 license(s) used by NeC/RT6giJIJ5xTJ7Bhz8nuLSmqjdy/t7EQasg==@…" at bounding box center [814, 313] width 763 height 28
drag, startPoint x: 640, startPoint y: 319, endPoint x: 799, endPoint y: 315, distance: 159.1
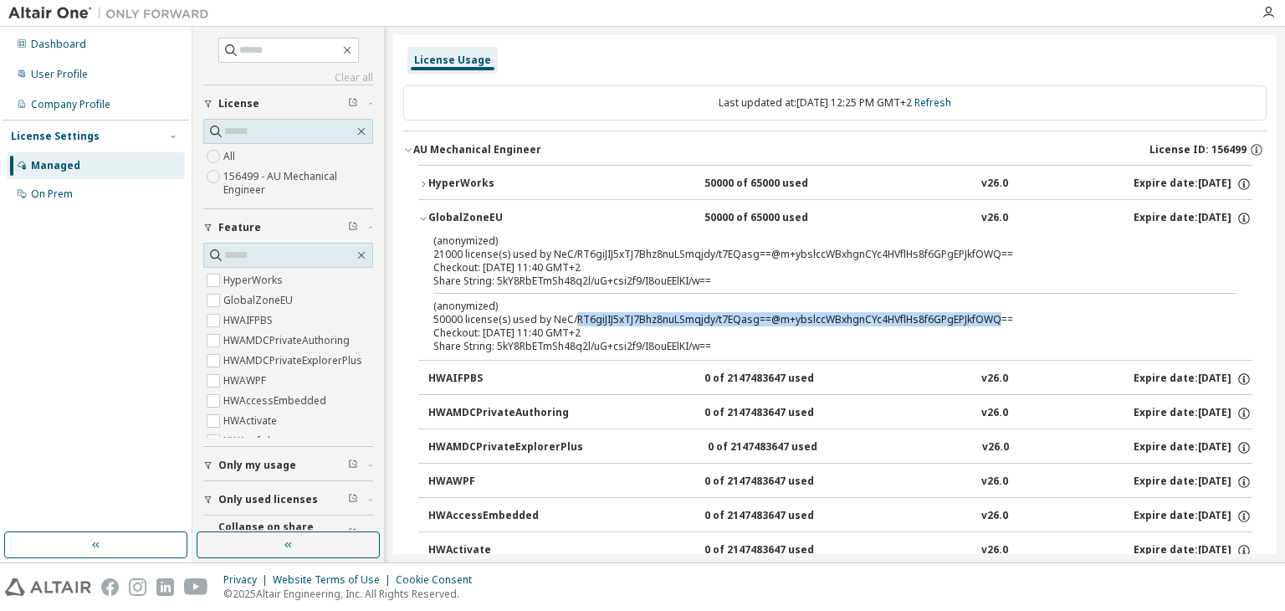
click at [799, 315] on div "(anonymized) 50000 license(s) used by NeC/RT6giJIJ5xTJ7Bhz8nuLSmqjdy/t7EQasg==@…" at bounding box center [814, 313] width 763 height 28
click at [632, 305] on p "(anonymized)" at bounding box center [814, 306] width 763 height 14
click at [557, 312] on div "(anonymized) 50000 license(s) used by NeC/RT6giJIJ5xTJ7Bhz8nuLSmqjdy/t7EQasg==@…" at bounding box center [814, 313] width 763 height 28
drag, startPoint x: 557, startPoint y: 312, endPoint x: 690, endPoint y: 319, distance: 132.4
click at [690, 319] on div "(anonymized) 50000 license(s) used by NeC/RT6giJIJ5xTJ7Bhz8nuLSmqjdy/t7EQasg==@…" at bounding box center [814, 313] width 763 height 28
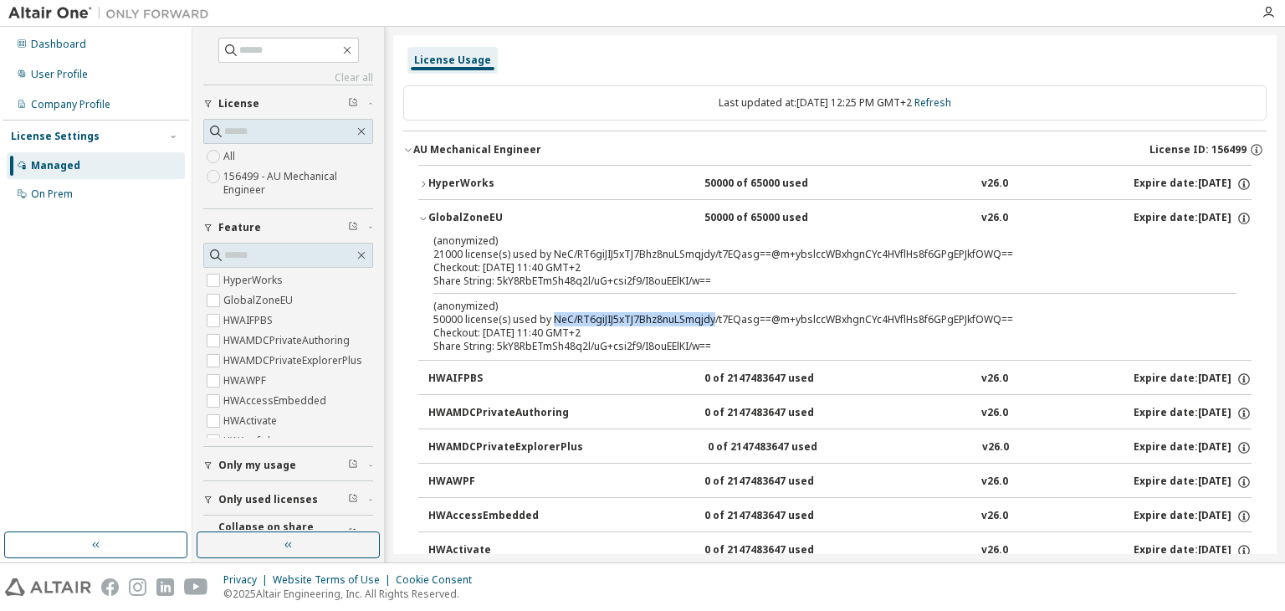
click at [690, 319] on div "(anonymized) 50000 license(s) used by NeC/RT6giJIJ5xTJ7Bhz8nuLSmqjdy/t7EQasg==@…" at bounding box center [814, 313] width 763 height 28
